Goal: Entertainment & Leisure: Browse casually

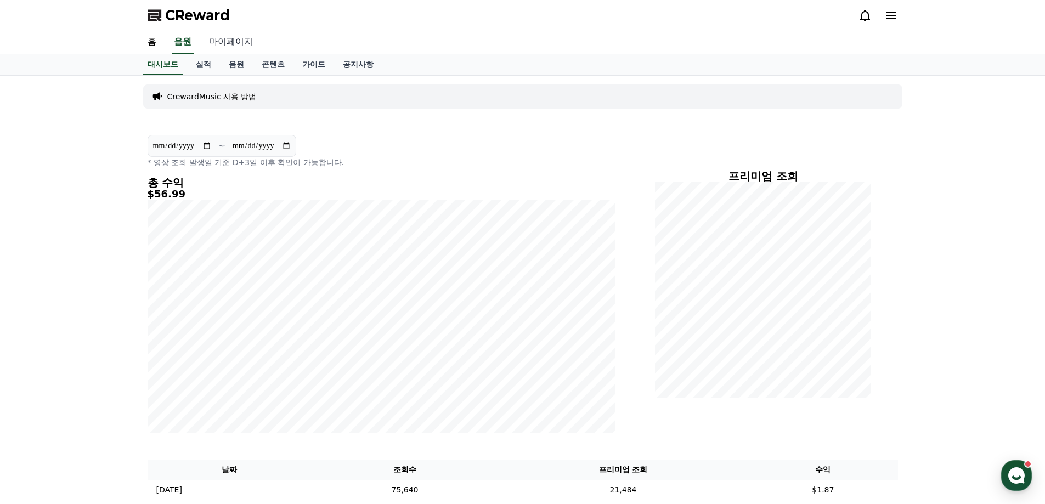
drag, startPoint x: 244, startPoint y: 40, endPoint x: 231, endPoint y: 47, distance: 15.0
click at [244, 39] on link "마이페이지" at bounding box center [230, 42] width 61 height 23
select select "**********"
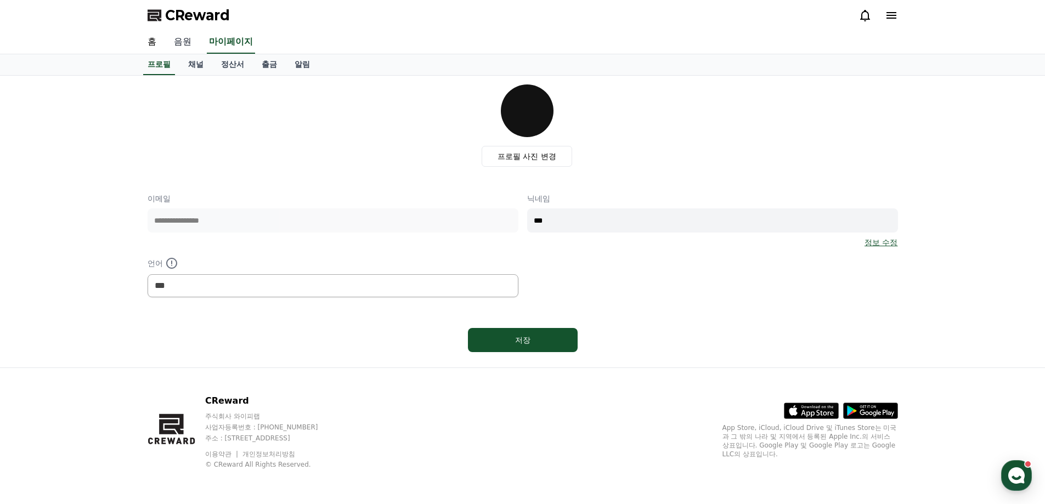
click at [183, 43] on link "음원" at bounding box center [182, 42] width 35 height 23
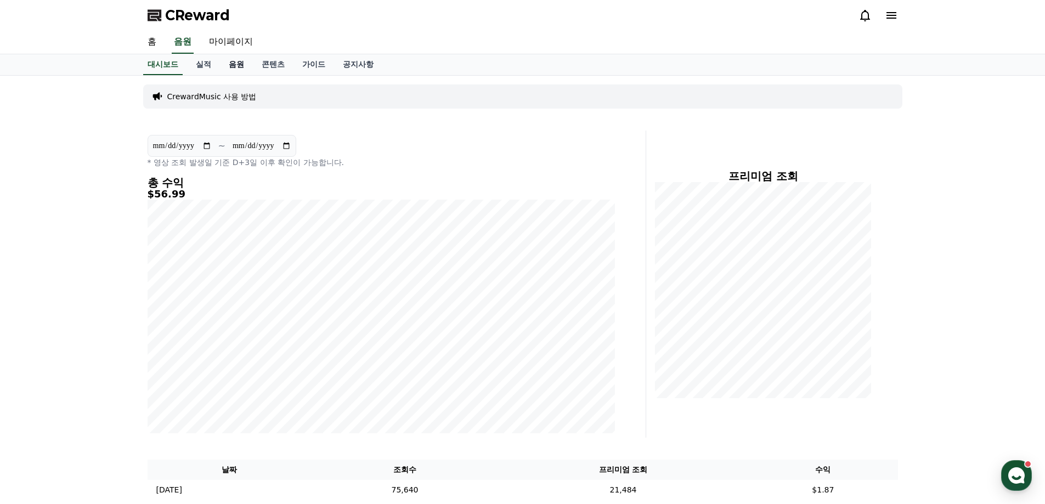
click at [238, 64] on link "음원" at bounding box center [236, 64] width 33 height 21
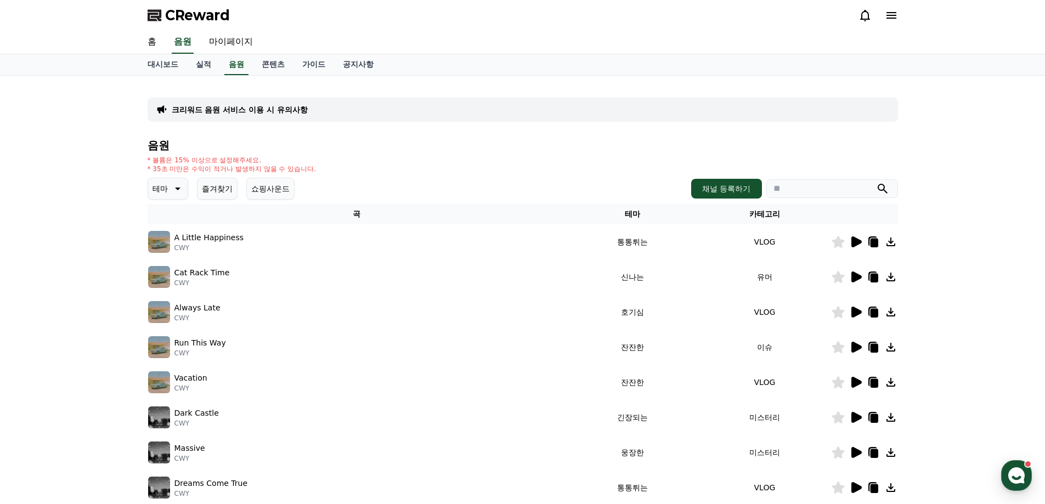
click at [163, 188] on p "테마" at bounding box center [160, 188] width 15 height 15
click at [180, 282] on button "긴장되는" at bounding box center [169, 279] width 40 height 24
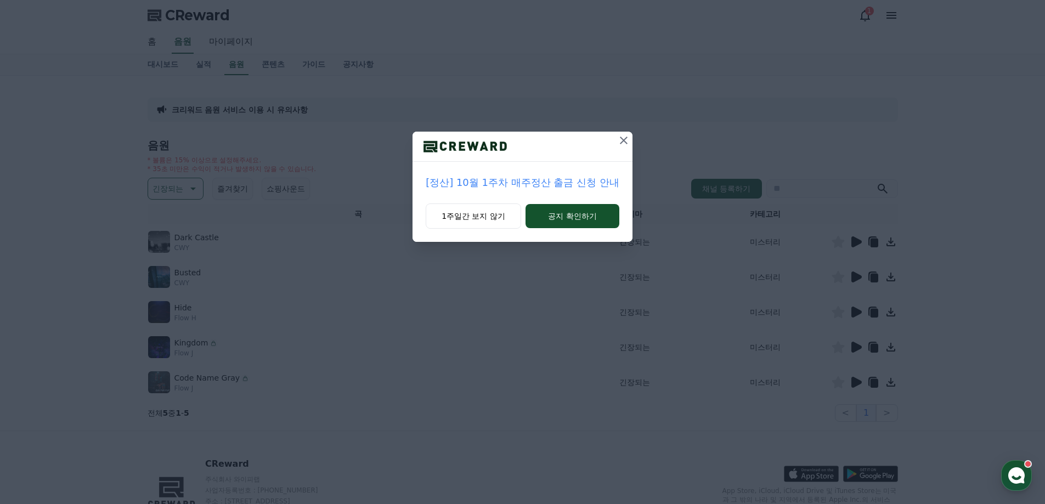
click at [623, 140] on icon at bounding box center [624, 141] width 8 height 8
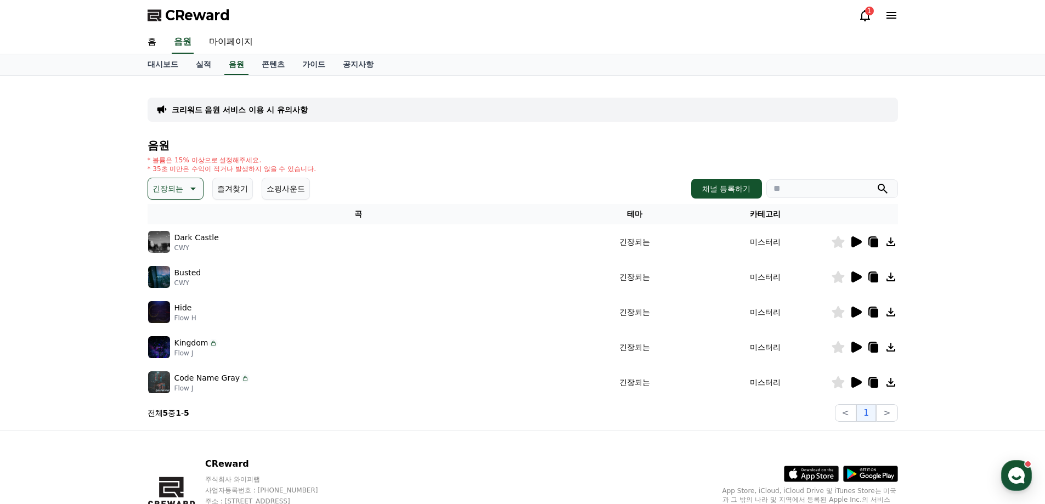
click at [854, 346] on icon at bounding box center [857, 347] width 10 height 11
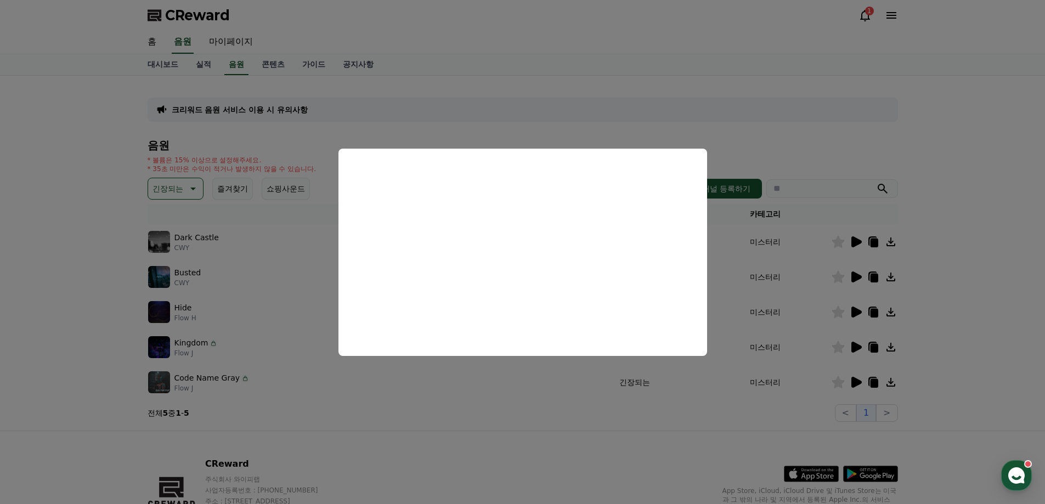
click at [855, 381] on button "close modal" at bounding box center [522, 252] width 1045 height 504
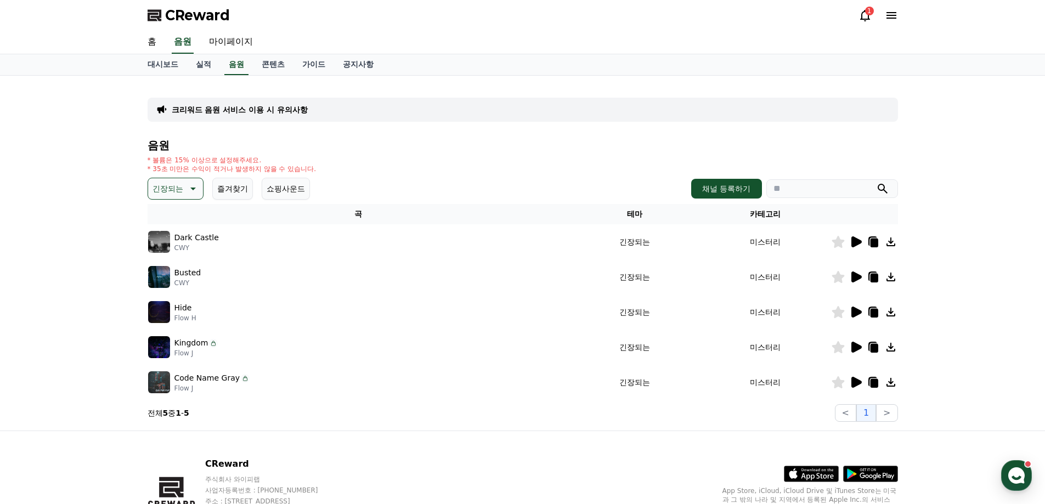
click at [855, 381] on icon at bounding box center [857, 382] width 10 height 11
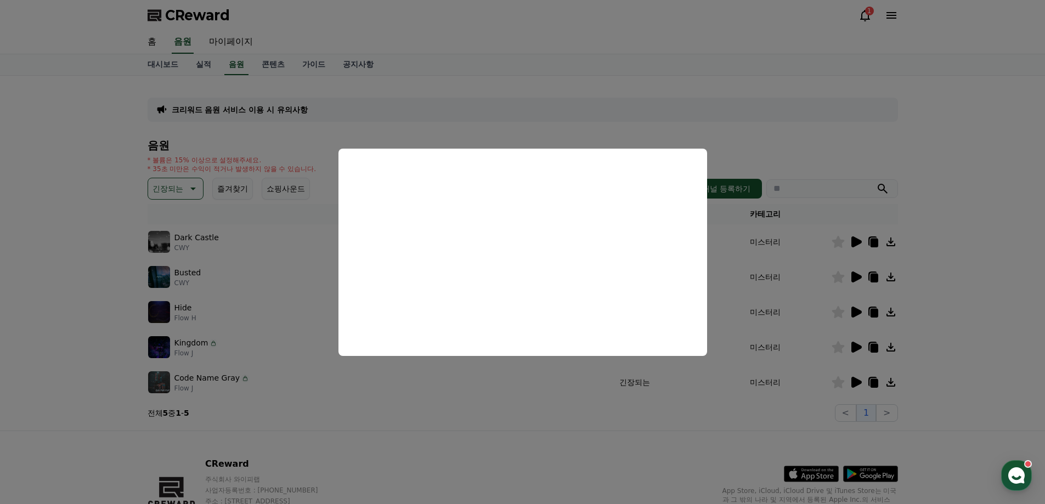
click at [519, 407] on button "close modal" at bounding box center [522, 252] width 1045 height 504
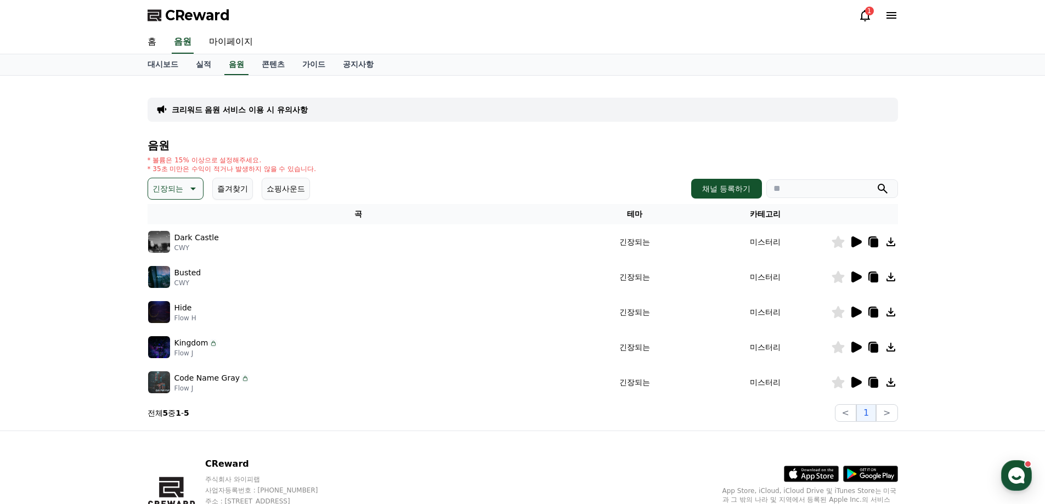
click at [178, 190] on p "긴장되는" at bounding box center [168, 188] width 31 height 15
click at [176, 301] on button "어두운" at bounding box center [165, 303] width 32 height 24
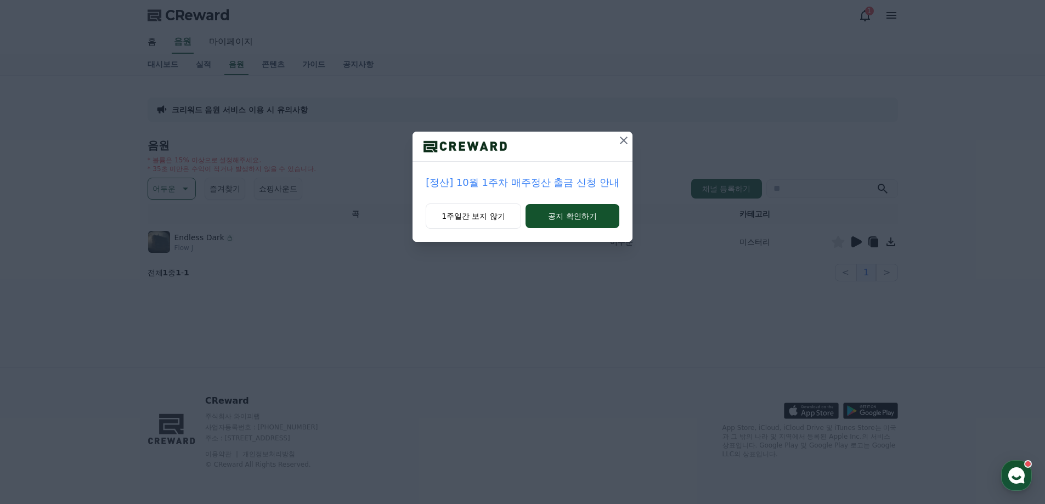
click at [623, 138] on icon at bounding box center [623, 140] width 13 height 13
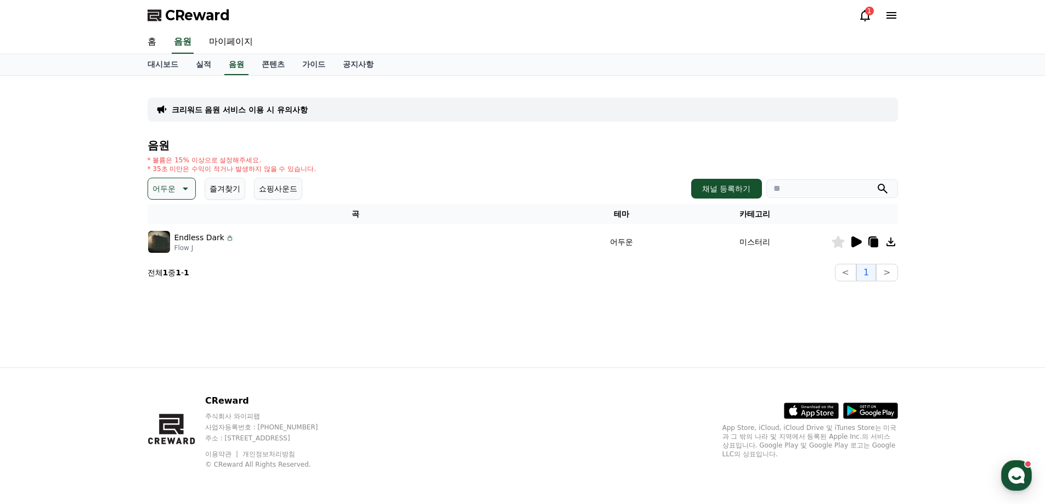
click at [854, 245] on icon at bounding box center [857, 241] width 10 height 11
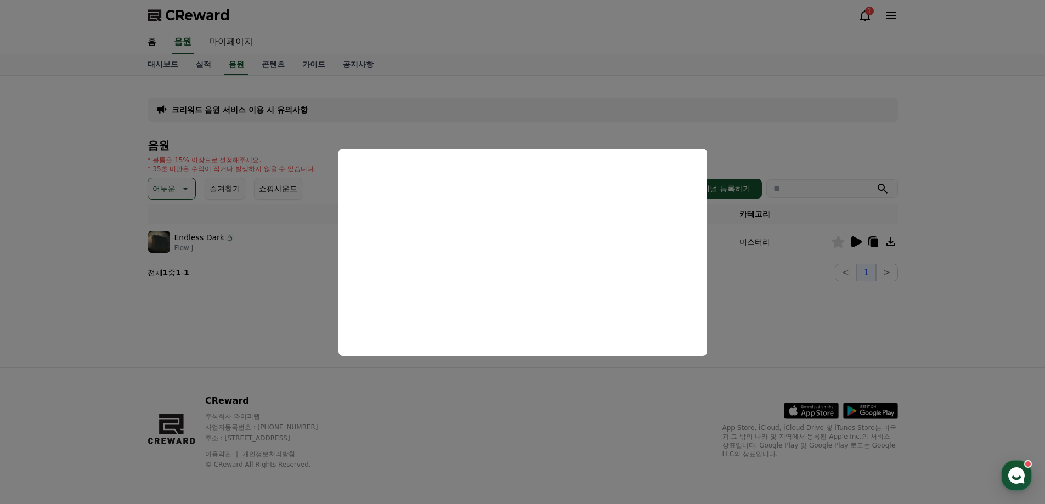
click at [792, 326] on button "close modal" at bounding box center [522, 252] width 1045 height 504
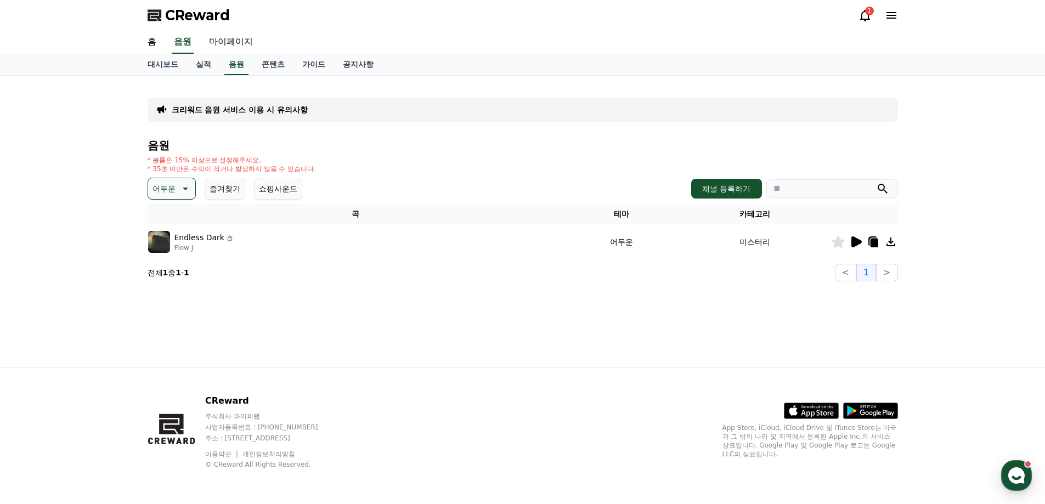
click at [874, 241] on icon at bounding box center [874, 243] width 8 height 9
